Goal: Check status: Check status

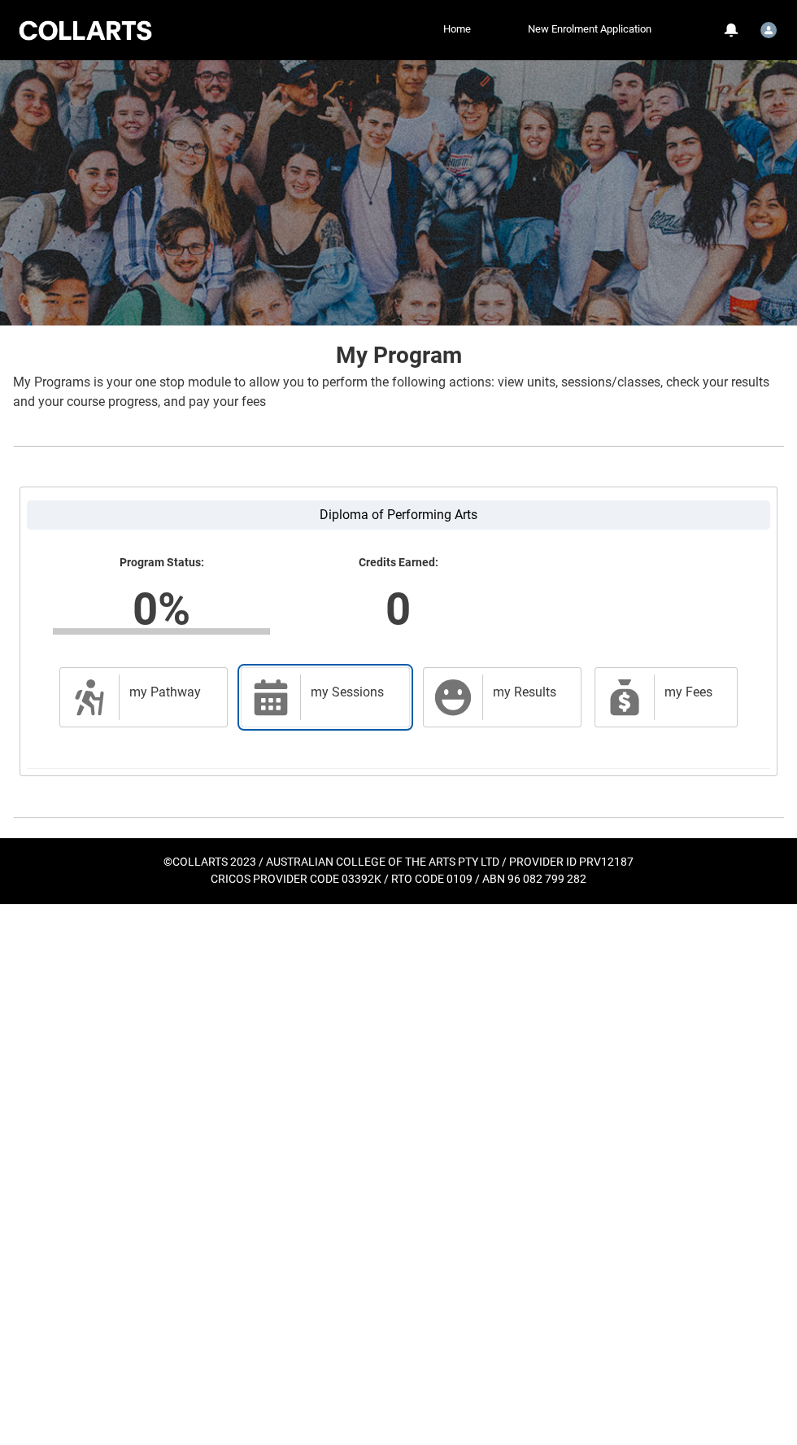
click at [300, 709] on div "my Sessions" at bounding box center [351, 697] width 103 height 46
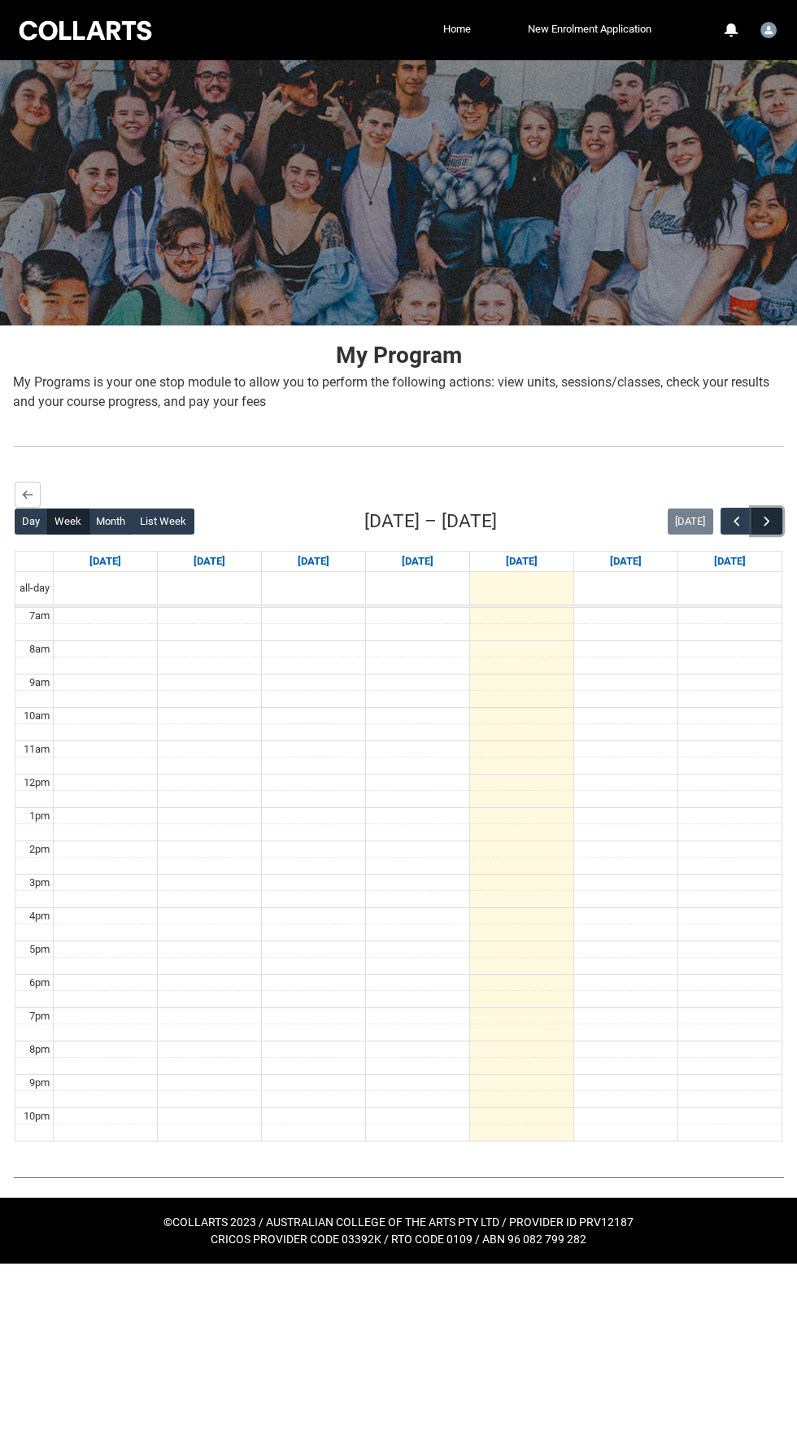
click at [766, 521] on span "button" at bounding box center [767, 521] width 16 height 16
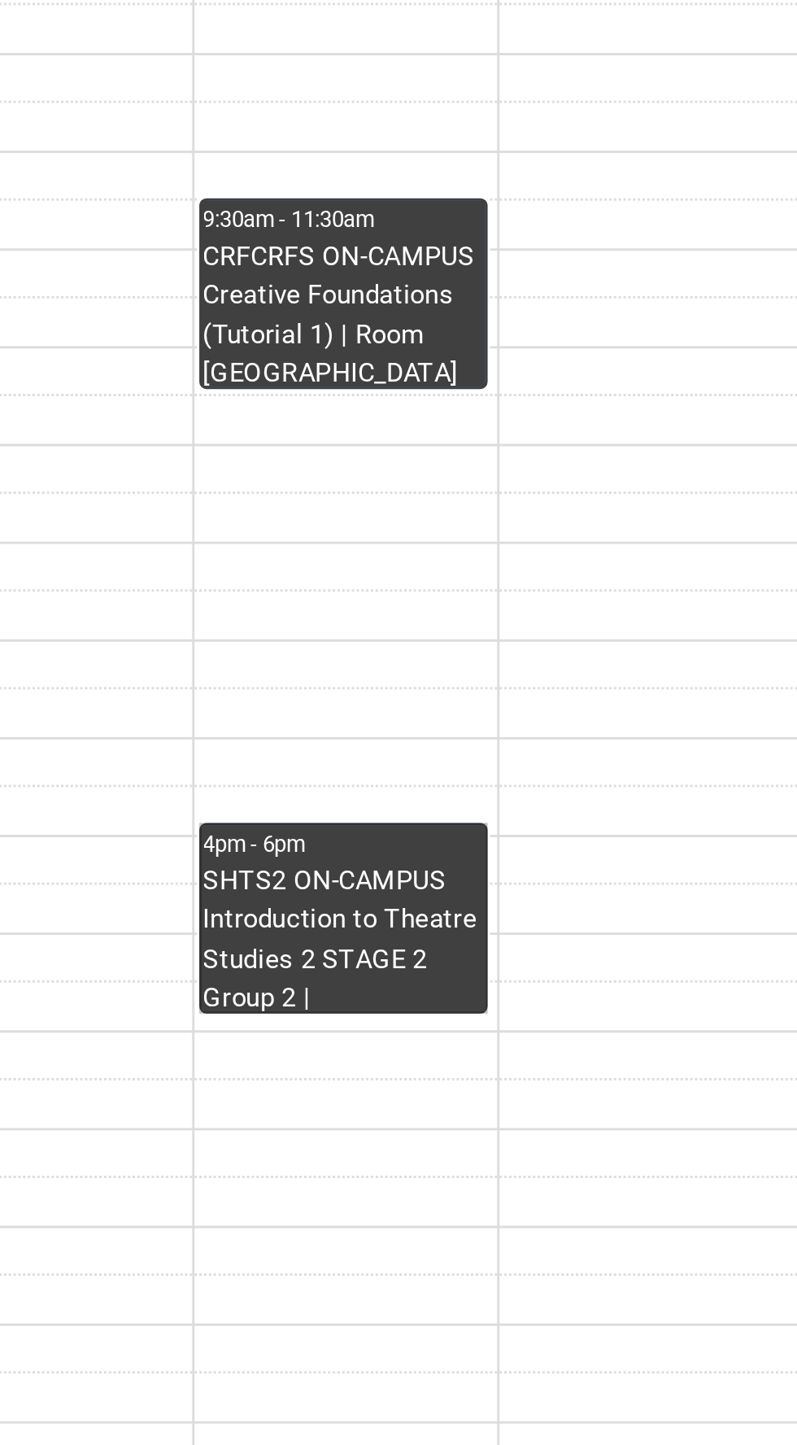
click at [404, 924] on link "4pm - 6pm SHTS2 ON-CAMPUS Introduction to Theatre Studies 2 STAGE 2 Group 2 | […" at bounding box center [417, 935] width 99 height 65
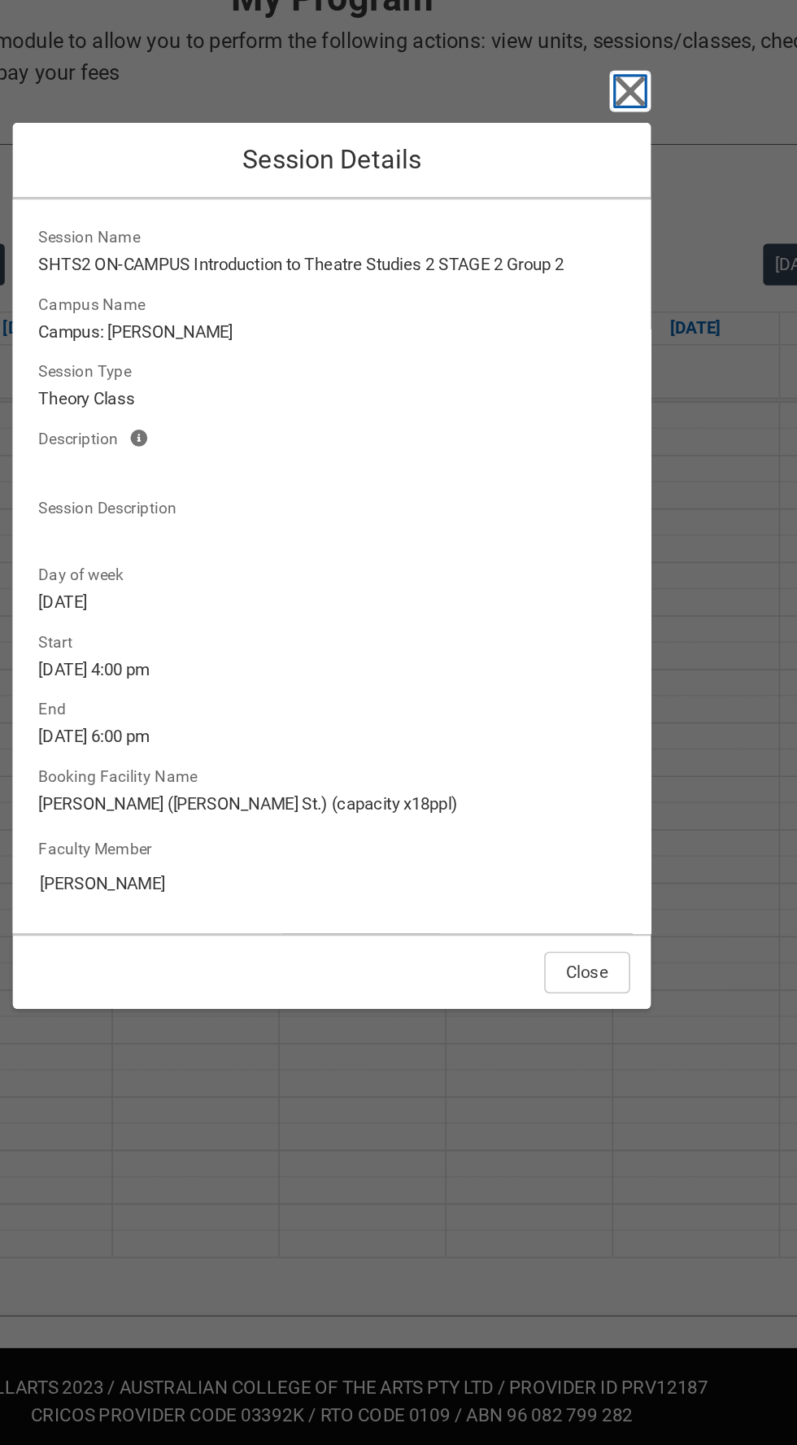
click at [584, 411] on icon "button" at bounding box center [585, 413] width 26 height 26
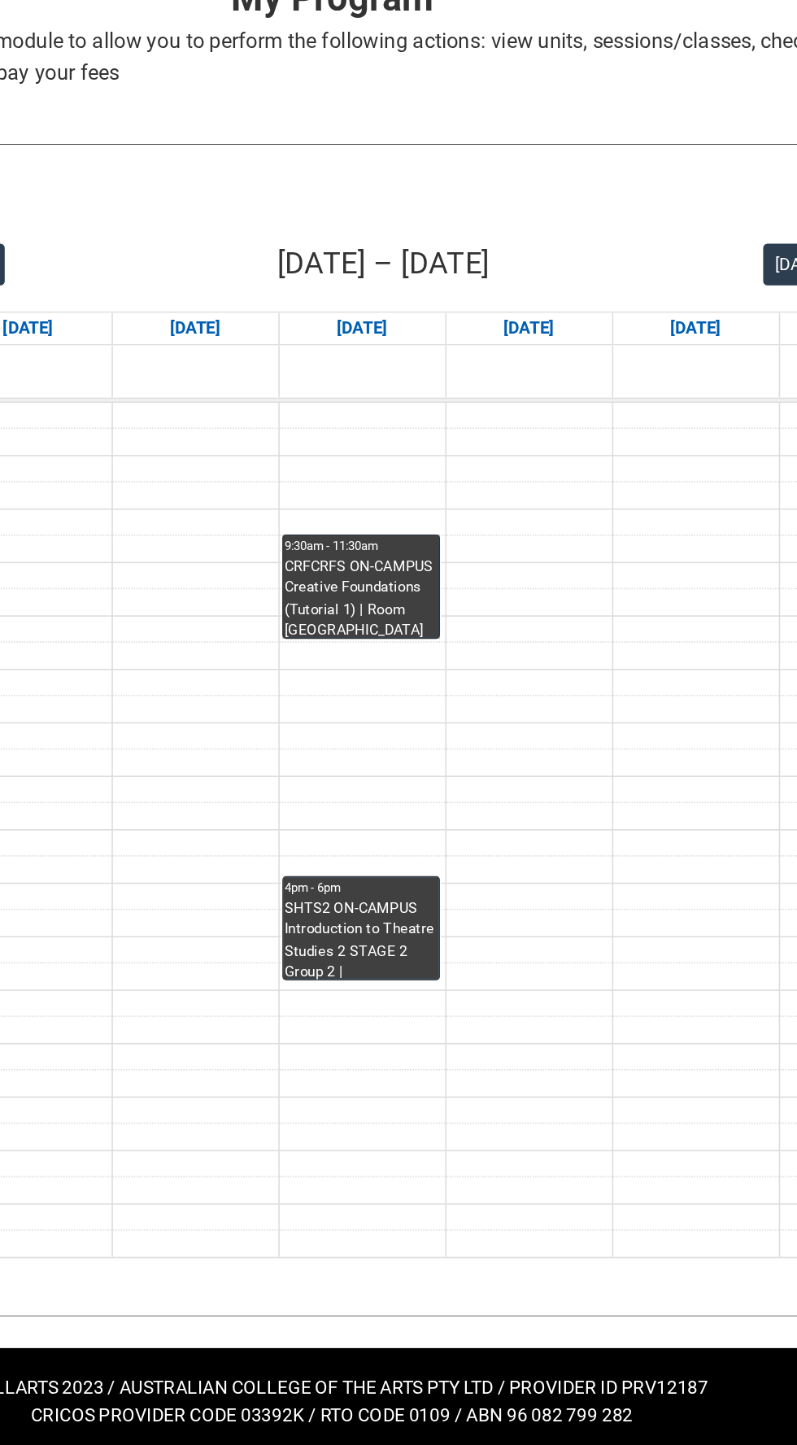
click at [443, 717] on link "9:30am - 11:30am CRFCRFS ON-CAMPUS Creative Foundations (Tutorial 1) | Room [GE…" at bounding box center [417, 722] width 99 height 65
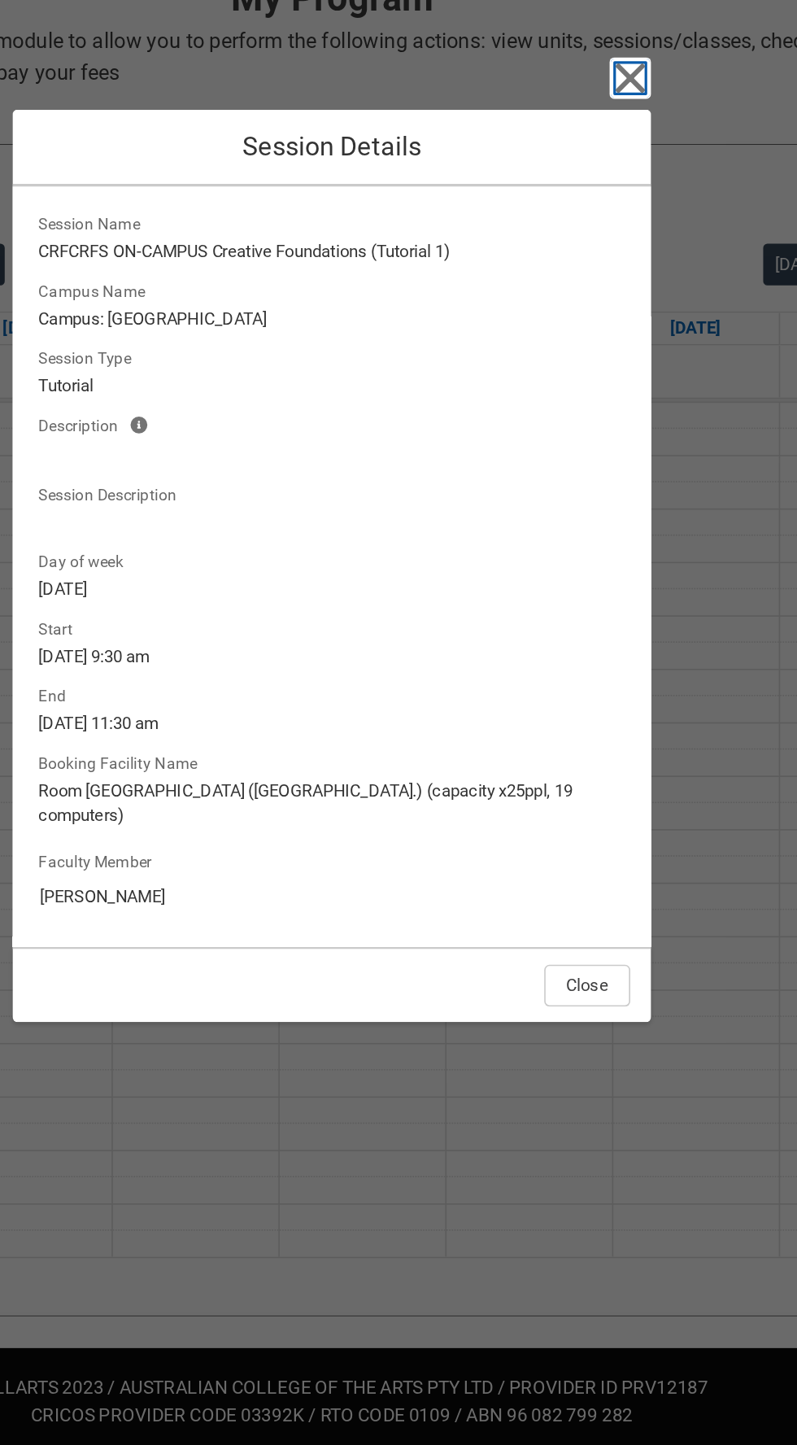
click at [575, 408] on icon "button" at bounding box center [585, 405] width 26 height 26
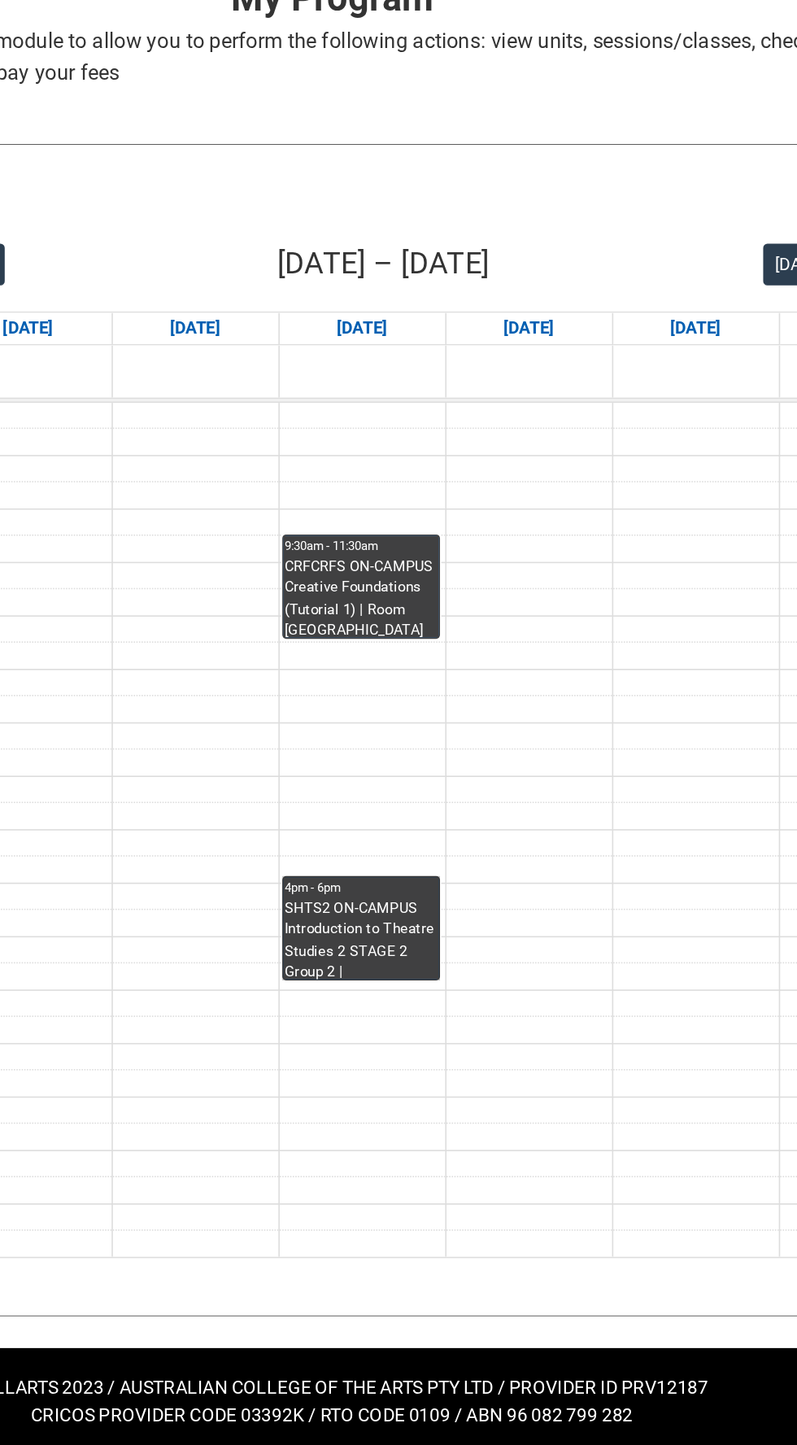
click at [434, 958] on link "4pm - 6pm SHTS2 ON-CAMPUS Introduction to Theatre Studies 2 STAGE 2 Group 2 | […" at bounding box center [417, 935] width 99 height 65
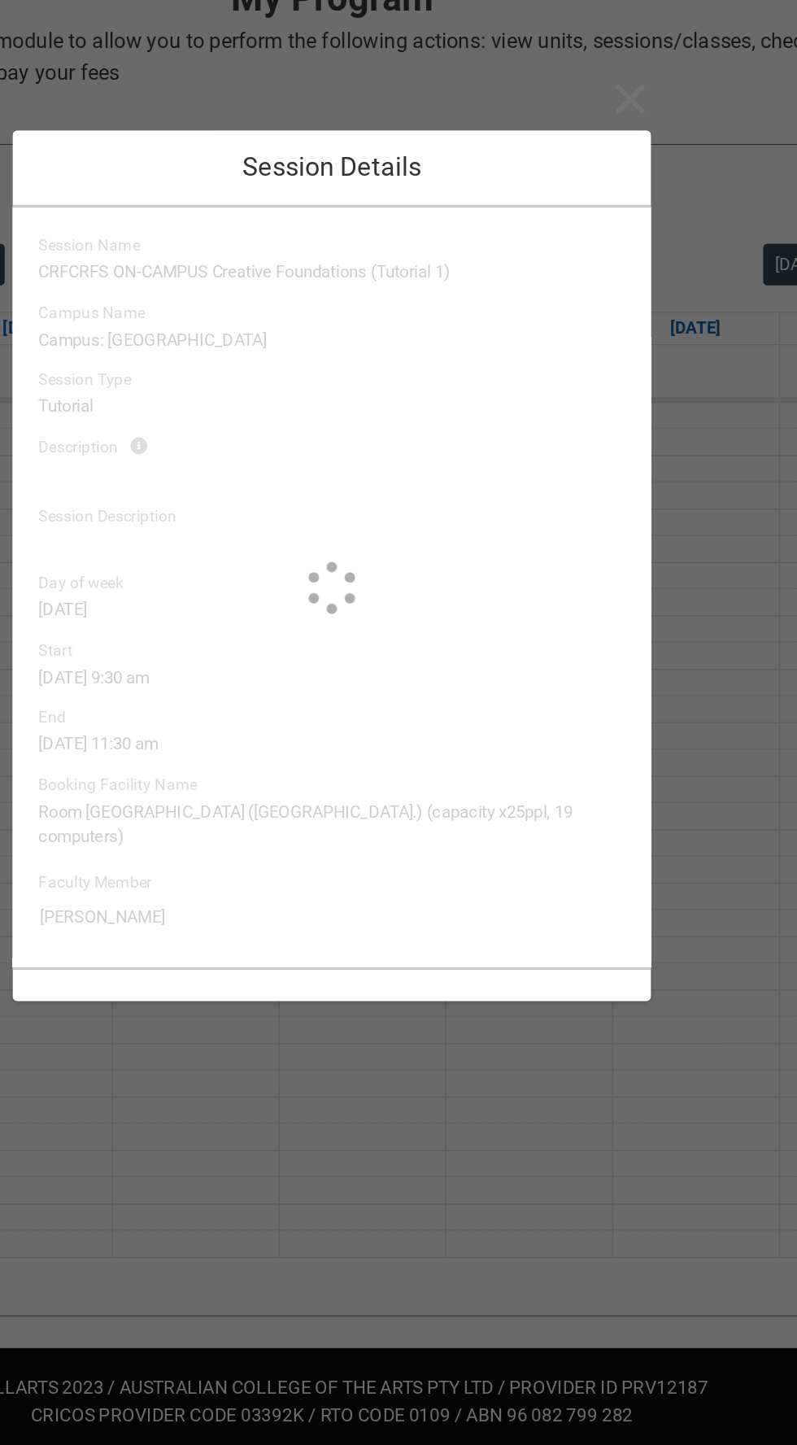
type input "[PERSON_NAME]"
